Goal: Task Accomplishment & Management: Use online tool/utility

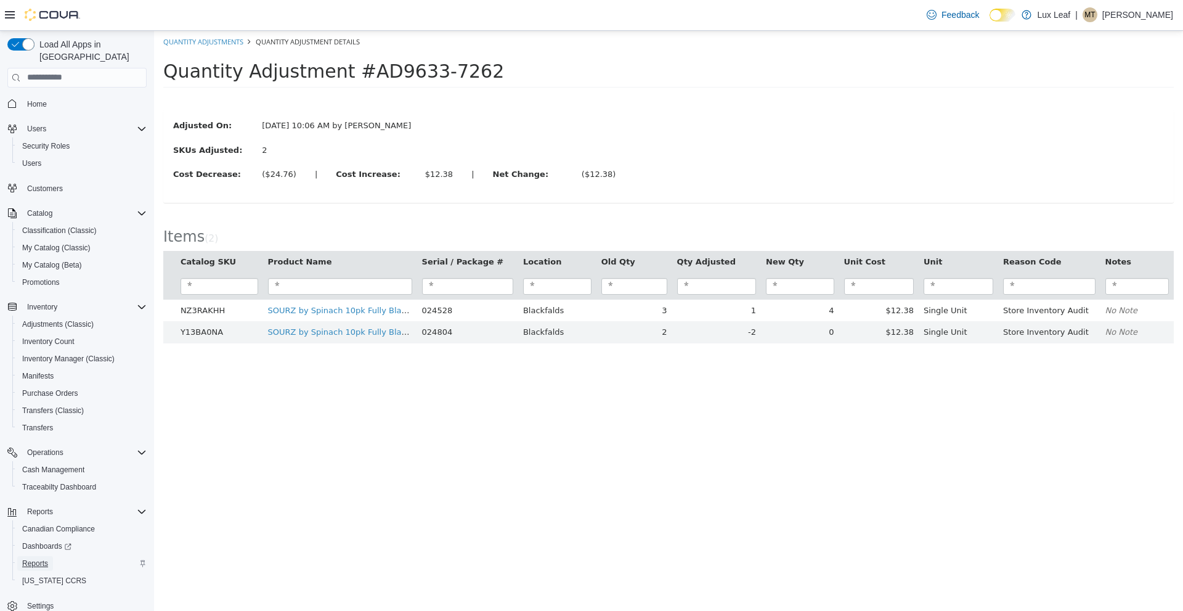
click at [43, 558] on span "Reports" at bounding box center [35, 563] width 26 height 10
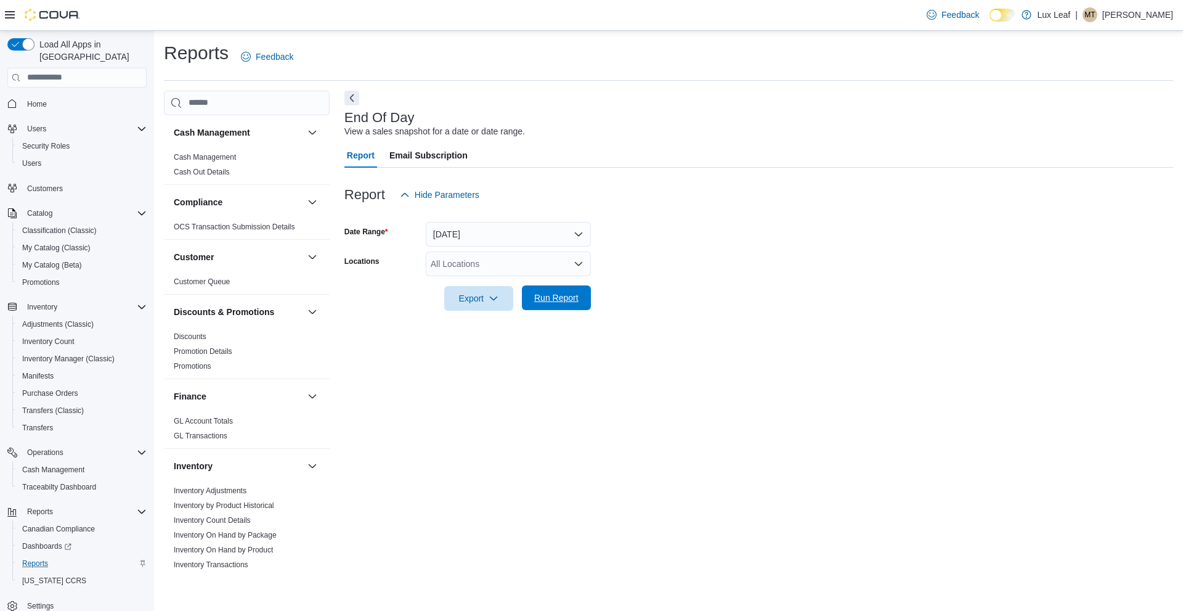
click at [558, 296] on span "Run Report" at bounding box center [556, 297] width 44 height 12
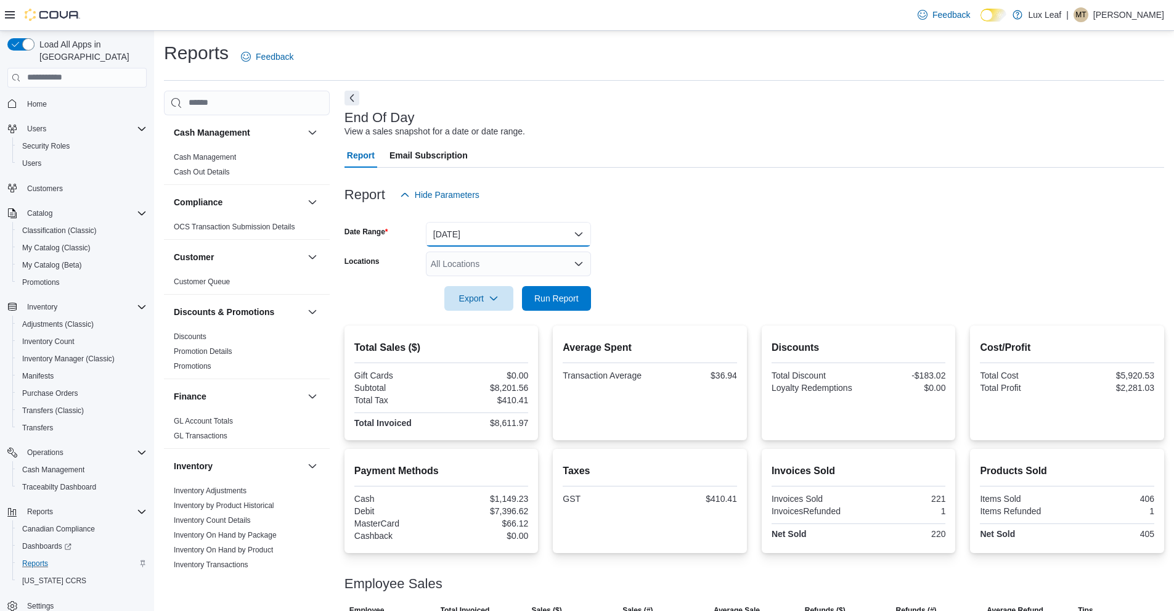
click at [556, 238] on button "[DATE]" at bounding box center [508, 234] width 165 height 25
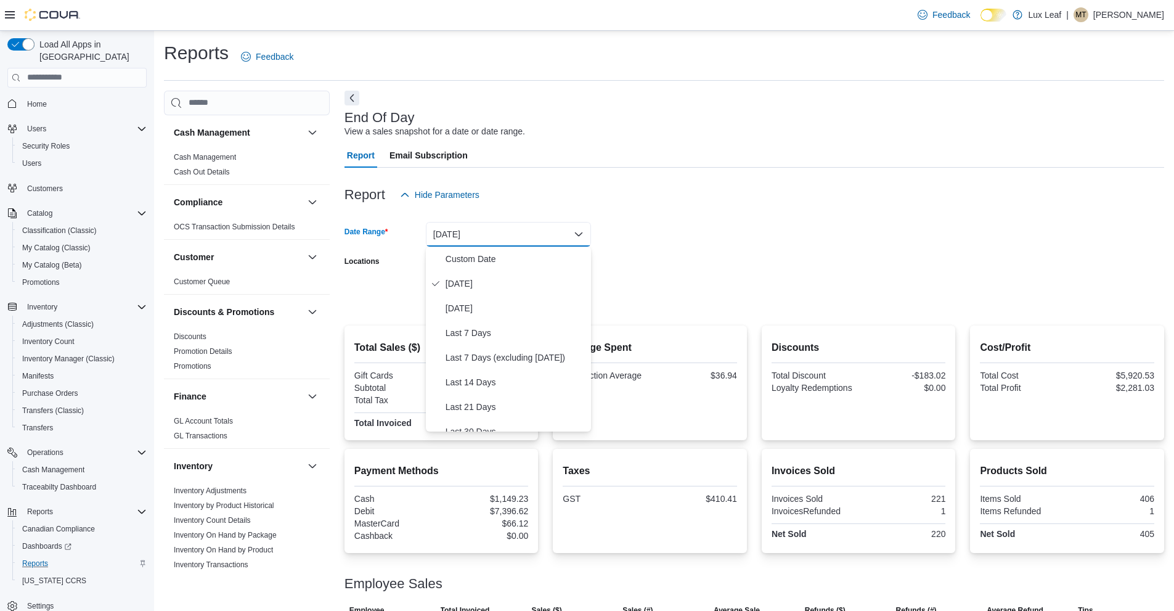
click at [806, 250] on form "Date Range [DATE] Locations All Locations Export Run Report" at bounding box center [753, 259] width 819 height 104
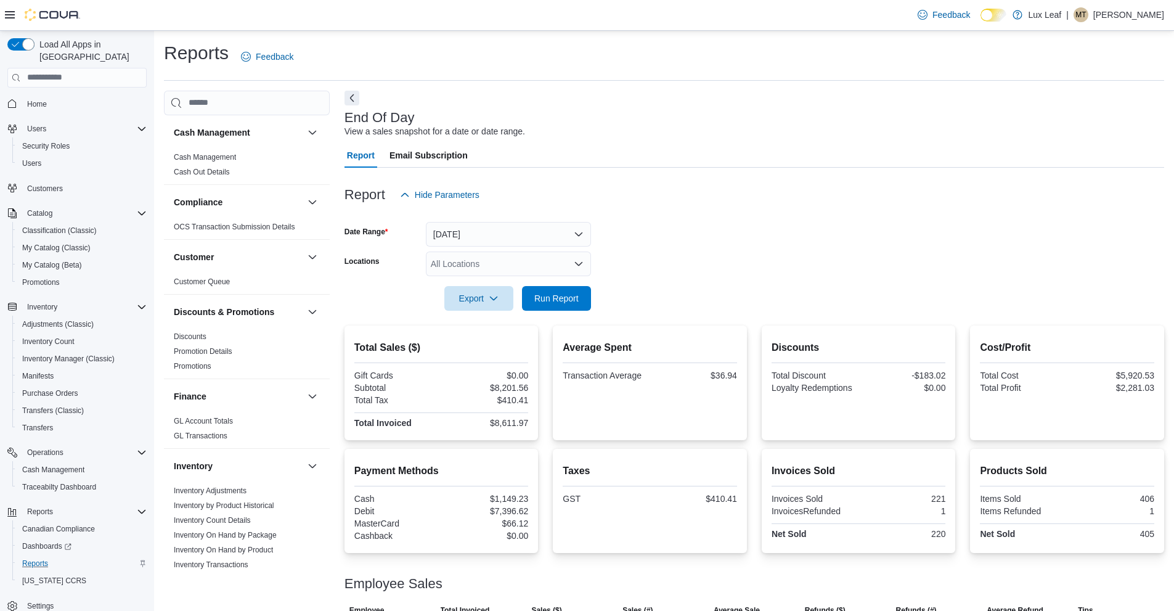
click at [534, 266] on div "All Locations" at bounding box center [508, 263] width 165 height 25
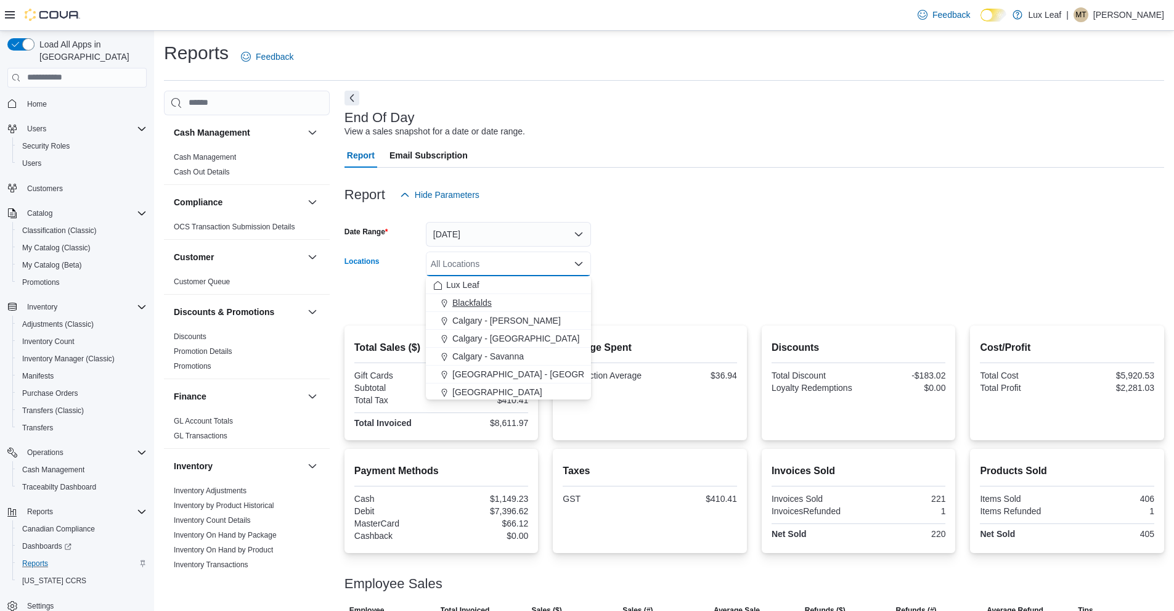
click at [478, 298] on span "Blackfalds" at bounding box center [471, 302] width 39 height 12
click at [535, 229] on button "[DATE]" at bounding box center [508, 234] width 165 height 25
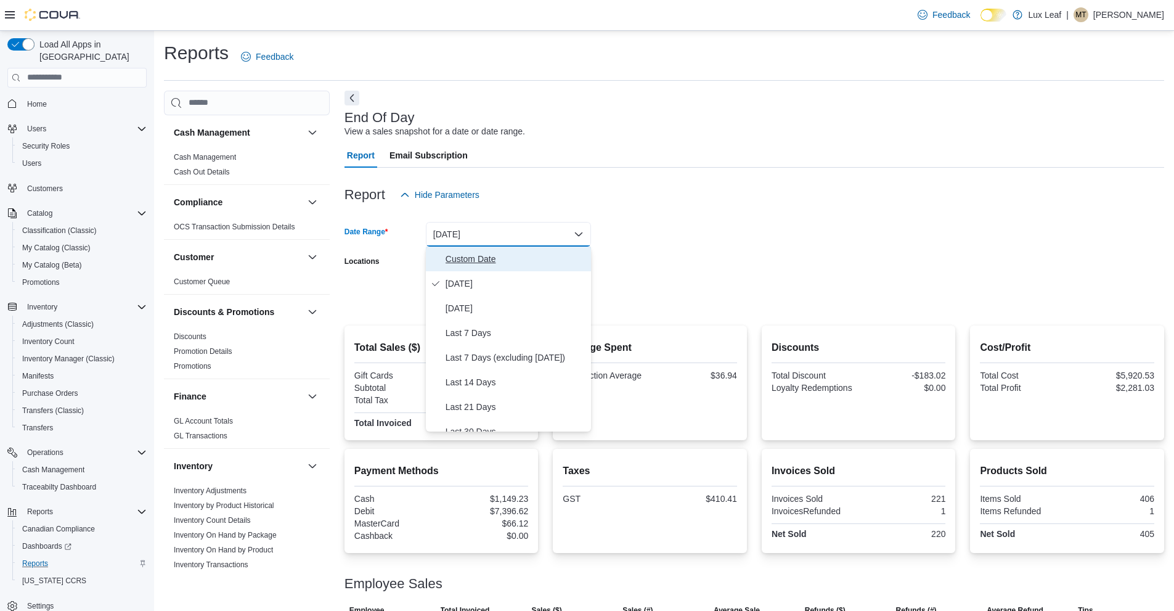
click at [504, 256] on span "Custom Date" at bounding box center [515, 258] width 140 height 15
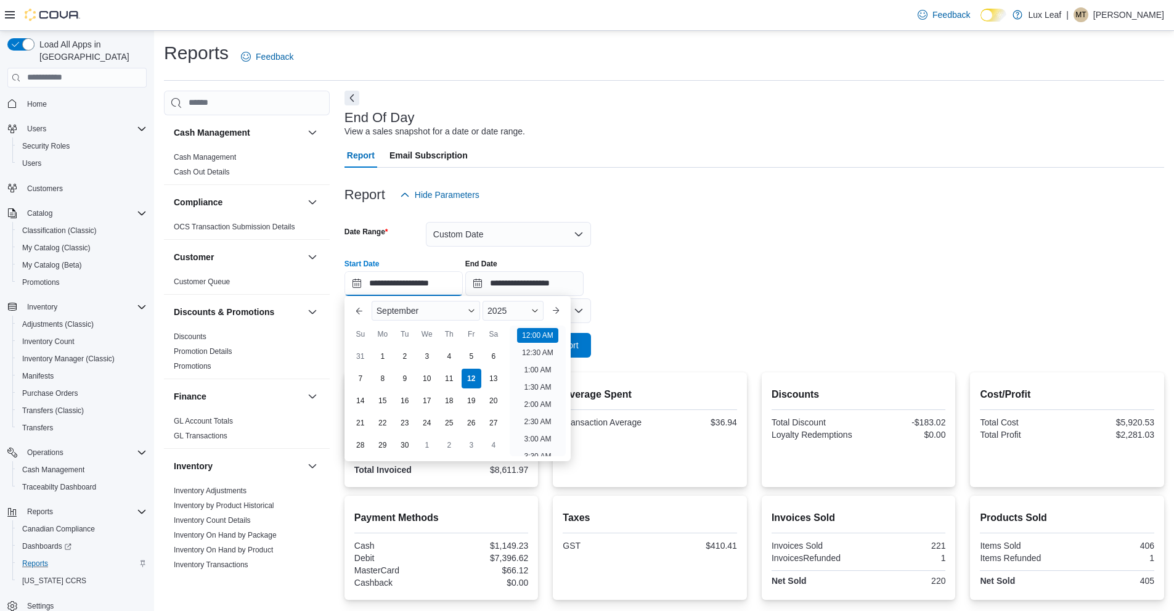
click at [426, 288] on input "**********" at bounding box center [403, 283] width 118 height 25
click at [392, 355] on div "1" at bounding box center [382, 356] width 22 height 22
type input "**********"
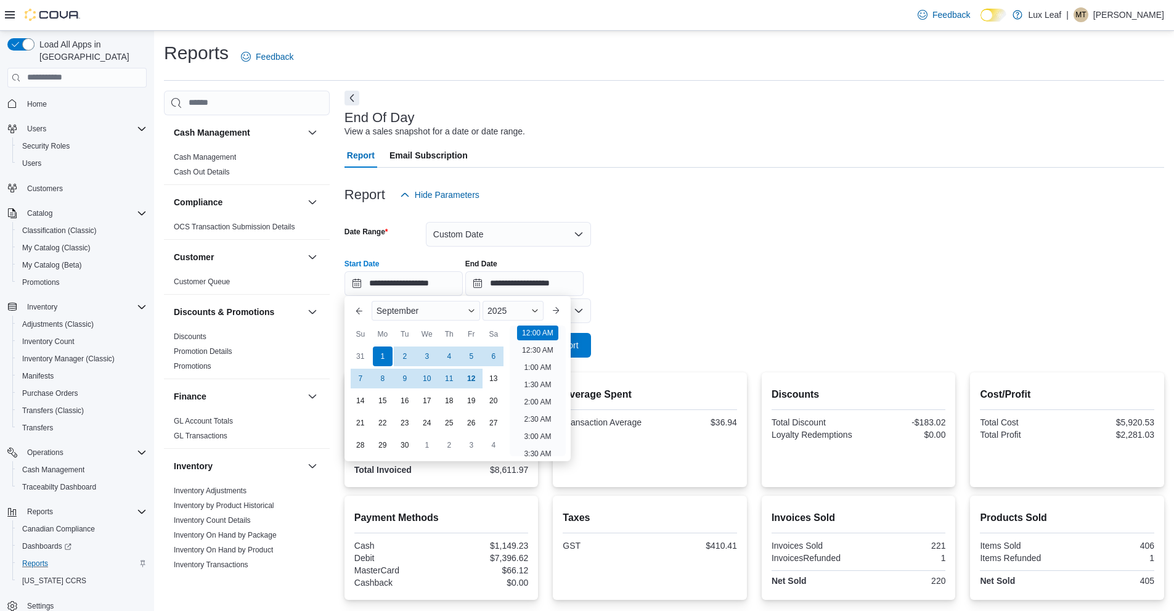
click at [692, 332] on div at bounding box center [753, 328] width 819 height 10
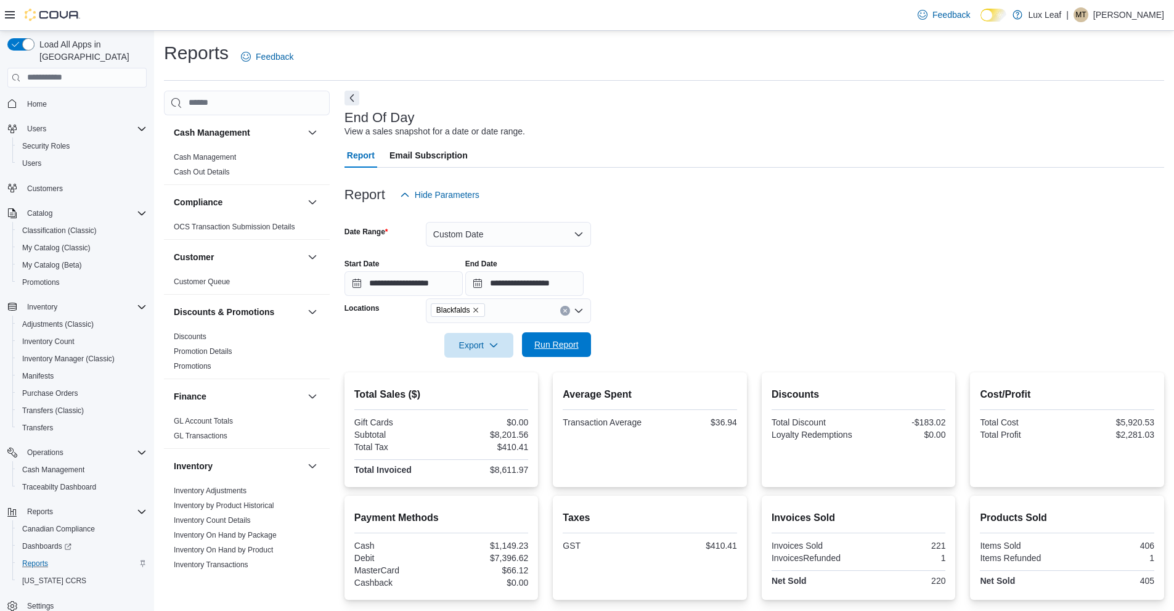
click at [551, 341] on span "Run Report" at bounding box center [556, 344] width 44 height 12
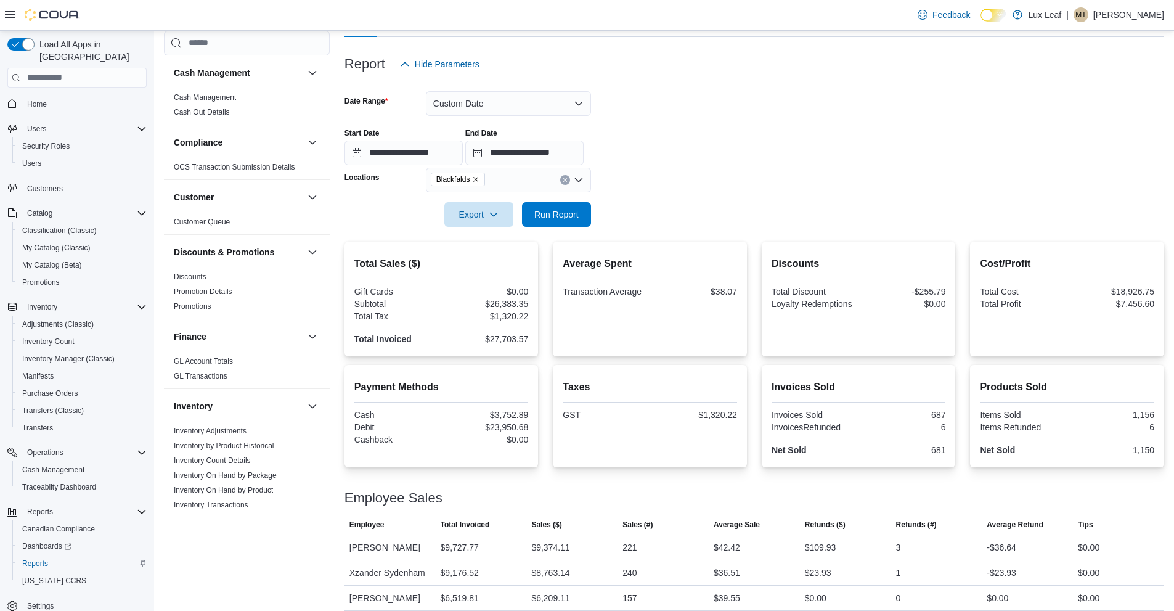
scroll to position [166, 0]
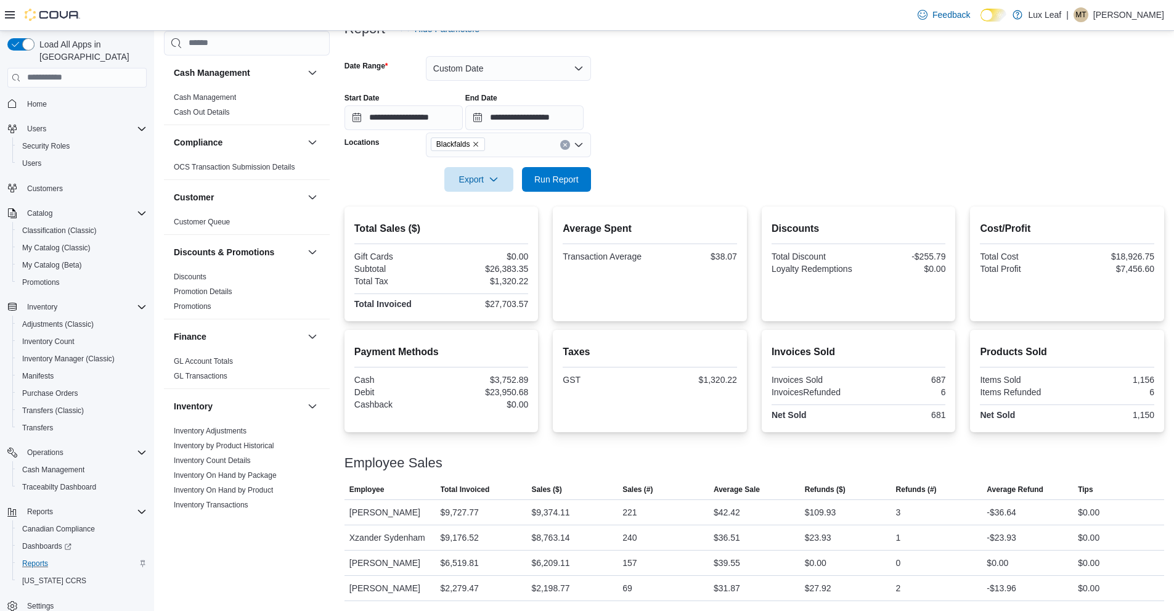
click at [853, 158] on div at bounding box center [753, 162] width 819 height 10
click at [776, 131] on div at bounding box center [753, 131] width 819 height 2
